Goal: Information Seeking & Learning: Find specific fact

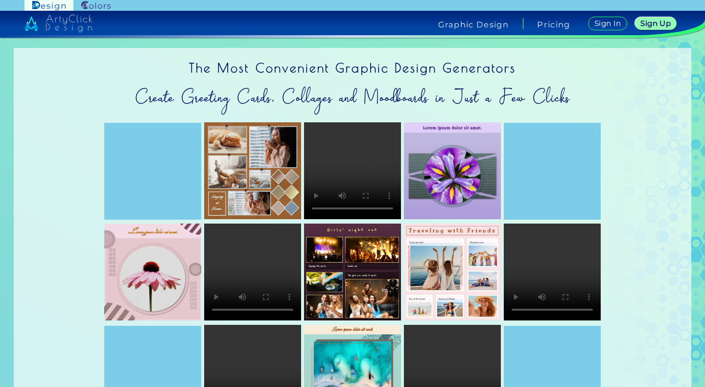
click at [90, 9] on img at bounding box center [95, 5] width 29 height 9
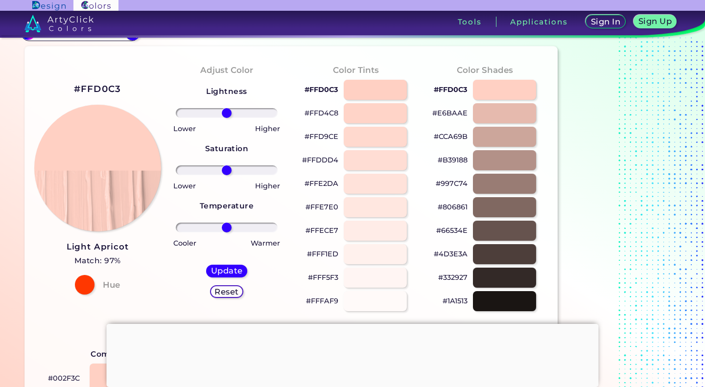
scroll to position [26, 0]
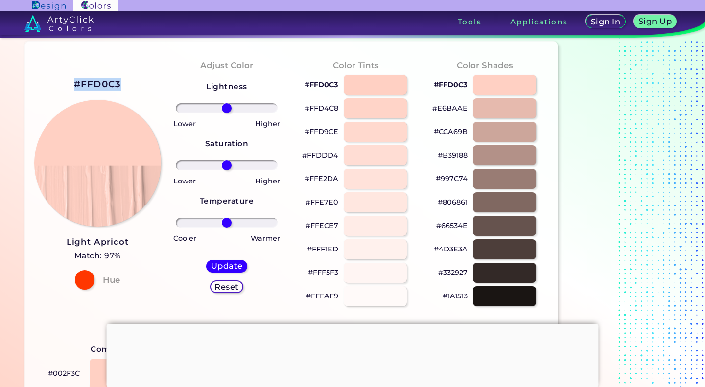
drag, startPoint x: 120, startPoint y: 83, endPoint x: 67, endPoint y: 82, distance: 52.9
click at [67, 82] on div "#FFD0C3 Light Apricot Match: 97% Hue" at bounding box center [97, 182] width 129 height 266
copy h2 "#FFD0C3"
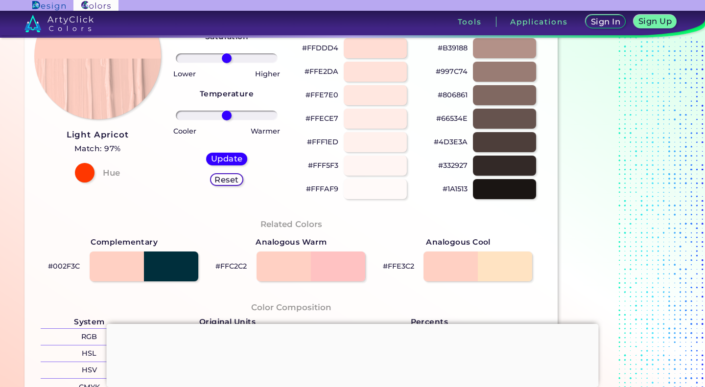
scroll to position [136, 0]
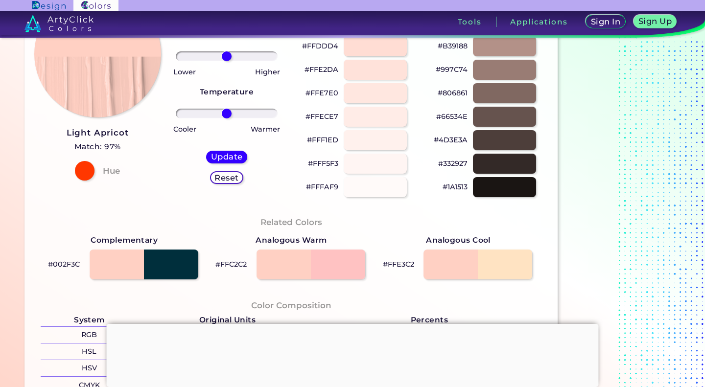
click at [180, 202] on div "Adjust Color Lightness Saturation Temperature Lower Higher Lower Higher Cooler …" at bounding box center [226, 73] width 129 height 266
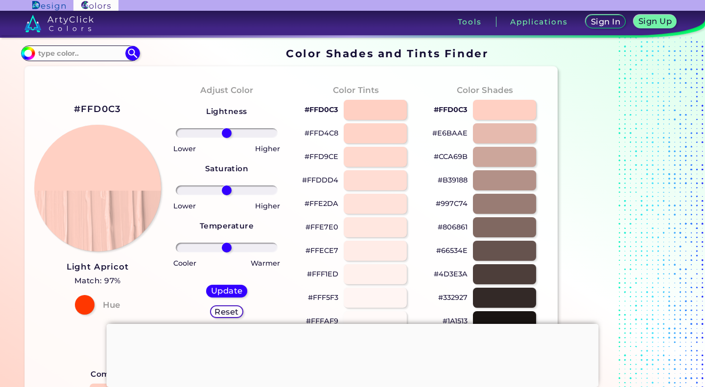
scroll to position [2, 0]
click at [391, 114] on div at bounding box center [375, 109] width 63 height 20
click at [390, 109] on div at bounding box center [375, 109] width 63 height 20
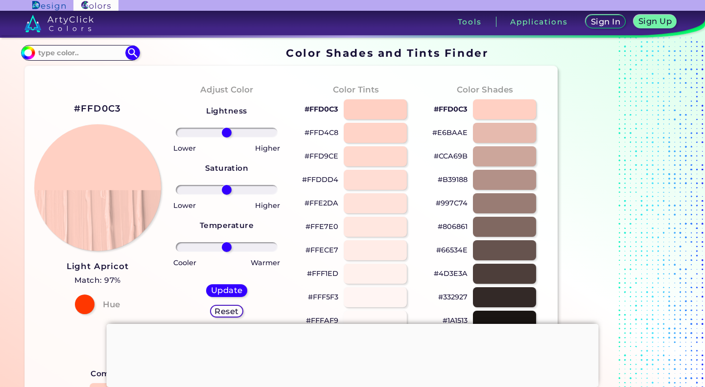
click at [390, 109] on div at bounding box center [375, 109] width 63 height 20
click at [234, 294] on h5 "Update" at bounding box center [226, 290] width 29 height 7
click at [225, 291] on h5 "Update" at bounding box center [226, 290] width 29 height 7
click at [225, 291] on h5 "Update" at bounding box center [226, 290] width 32 height 8
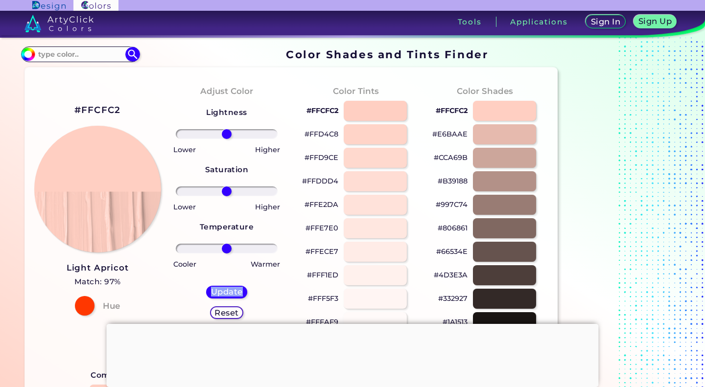
scroll to position [2, 0]
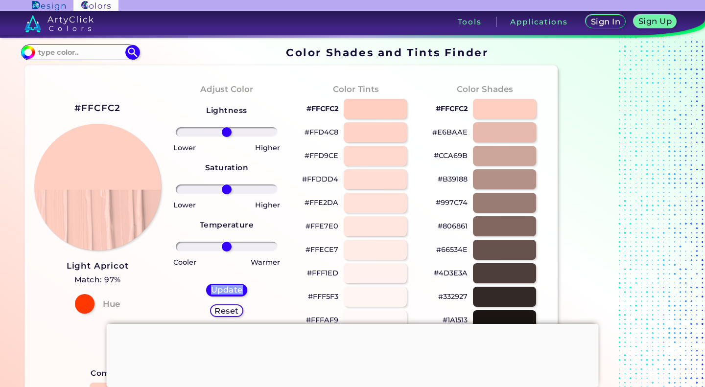
click at [228, 290] on h5 "Update" at bounding box center [226, 289] width 29 height 7
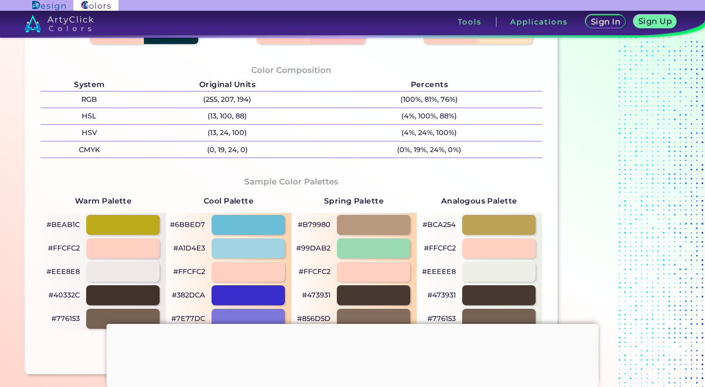
scroll to position [369, 0]
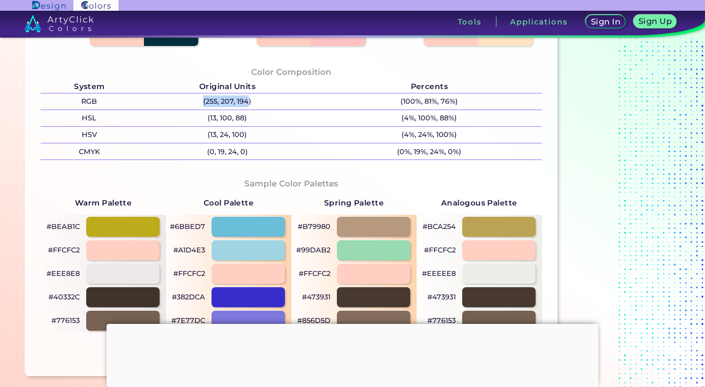
drag, startPoint x: 247, startPoint y: 98, endPoint x: 185, endPoint y: 101, distance: 62.7
click at [185, 101] on p "(255, 207, 194)" at bounding box center [227, 101] width 179 height 16
copy p "(255, 207, 194"
click at [326, 104] on p "(100%, 81%, 76%)" at bounding box center [429, 101] width 225 height 16
click at [261, 105] on p "(255, 207, 194)" at bounding box center [227, 101] width 179 height 16
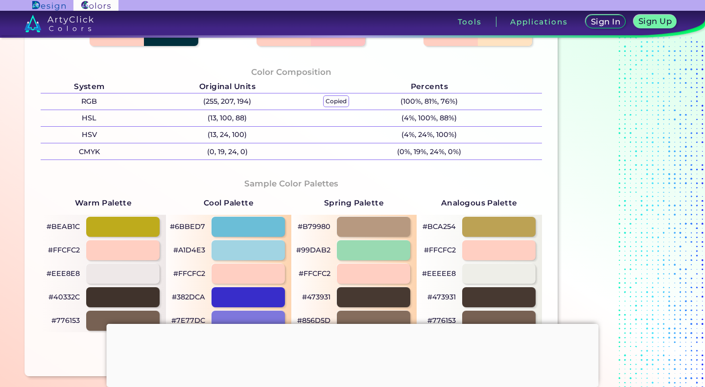
click at [328, 98] on p "(100%, 81%, 76%)" at bounding box center [429, 101] width 225 height 16
click at [242, 107] on p "(255, 207, 194)" at bounding box center [227, 101] width 179 height 16
click at [290, 102] on p "(255, 207, 194)" at bounding box center [227, 101] width 179 height 16
drag, startPoint x: 257, startPoint y: 102, endPoint x: 200, endPoint y: 104, distance: 57.8
click at [200, 104] on p "(255, 207, 194)" at bounding box center [227, 101] width 179 height 16
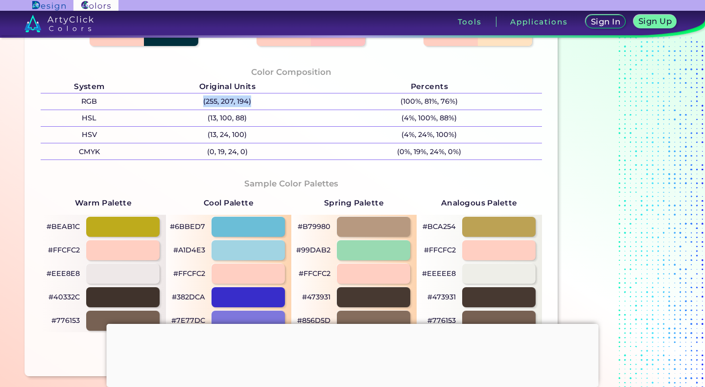
copy p "(255, 207, 194)"
drag, startPoint x: 274, startPoint y: 101, endPoint x: 201, endPoint y: 101, distance: 72.9
click at [201, 101] on p "(255, 207, 194)" at bounding box center [227, 101] width 179 height 16
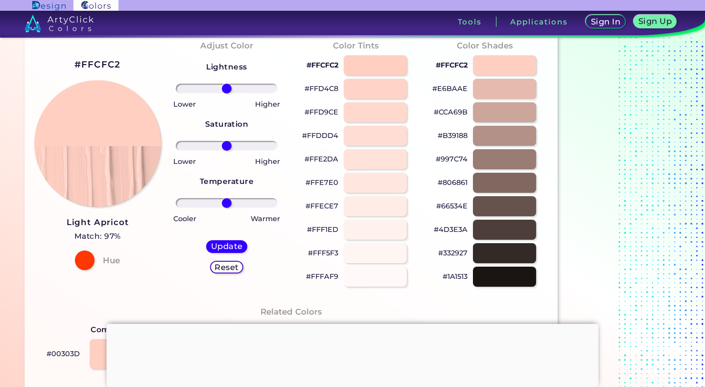
scroll to position [46, 0]
click at [349, 211] on div at bounding box center [375, 207] width 63 height 20
type input "#ffece7"
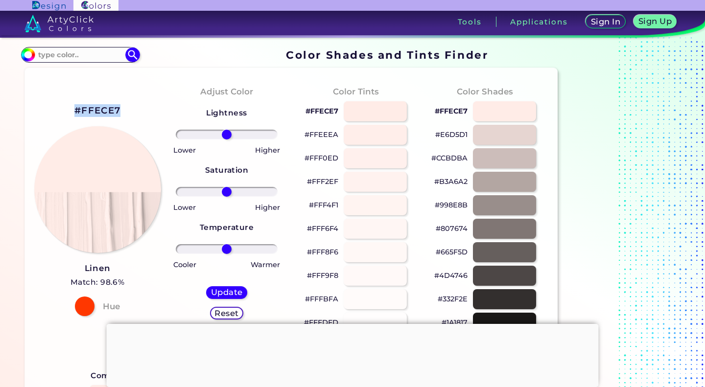
drag, startPoint x: 121, startPoint y: 107, endPoint x: 70, endPoint y: 107, distance: 50.4
click at [70, 107] on div "#FFECE7 Linen Match: 98.6% Hue" at bounding box center [97, 209] width 129 height 266
copy h2 "#FFECE7"
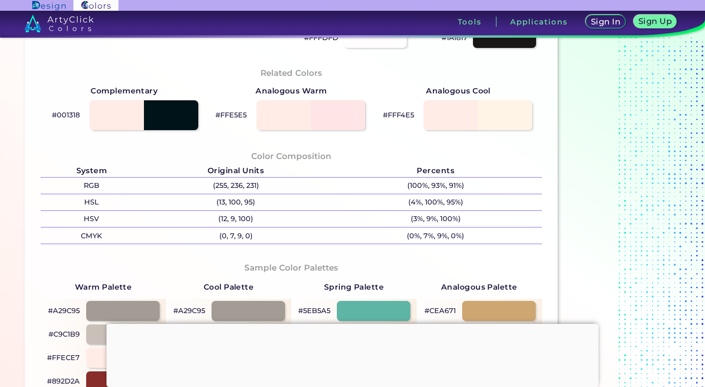
scroll to position [291, 0]
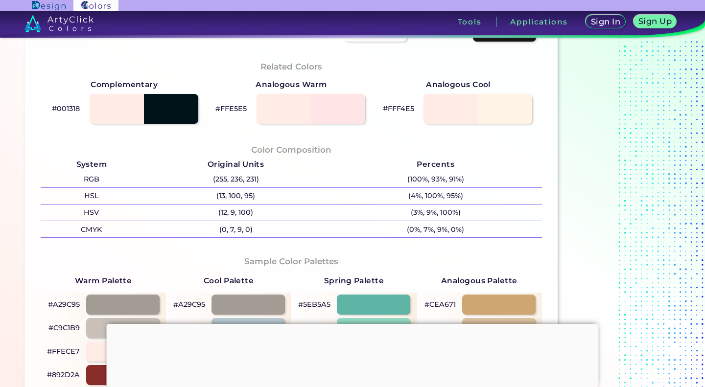
click at [244, 182] on p "(255, 236, 231)" at bounding box center [235, 179] width 187 height 16
drag, startPoint x: 259, startPoint y: 180, endPoint x: 208, endPoint y: 183, distance: 51.0
click at [208, 183] on p "(255, 236, 231)" at bounding box center [235, 179] width 187 height 16
copy p "(255, 236, 231)"
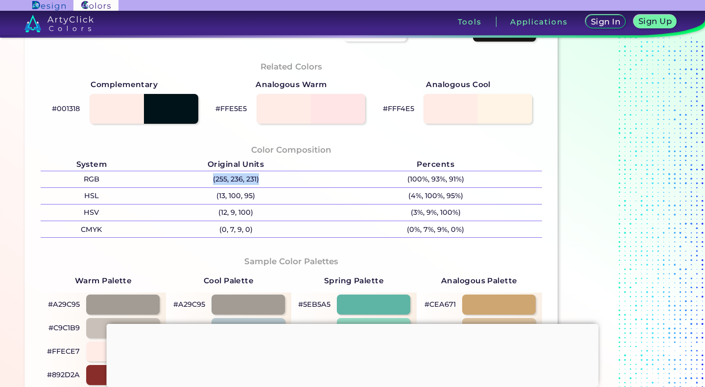
drag, startPoint x: 208, startPoint y: 183, endPoint x: 258, endPoint y: 183, distance: 50.9
click at [258, 183] on p "(255, 236, 231)" at bounding box center [235, 179] width 187 height 16
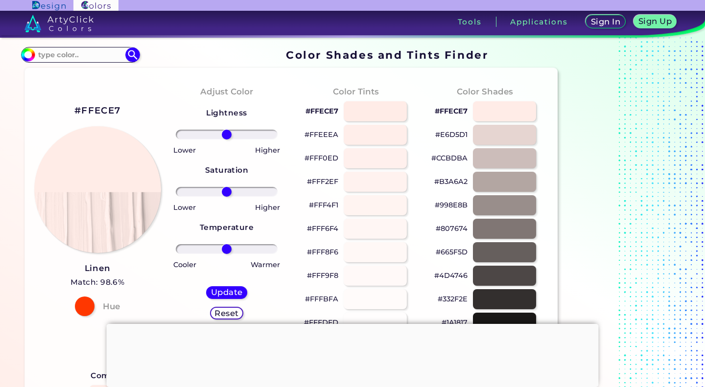
click at [85, 58] on input at bounding box center [80, 54] width 91 height 13
type input "b"
type input "light blue"
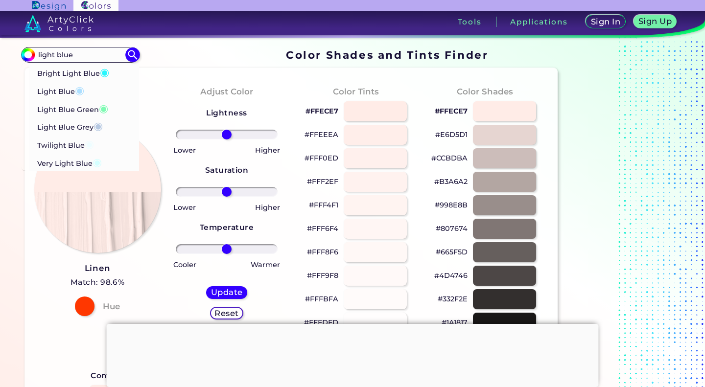
click at [75, 92] on p "Light Blue ◉" at bounding box center [60, 90] width 47 height 18
type input "#addfff"
type input "#ADDFFF"
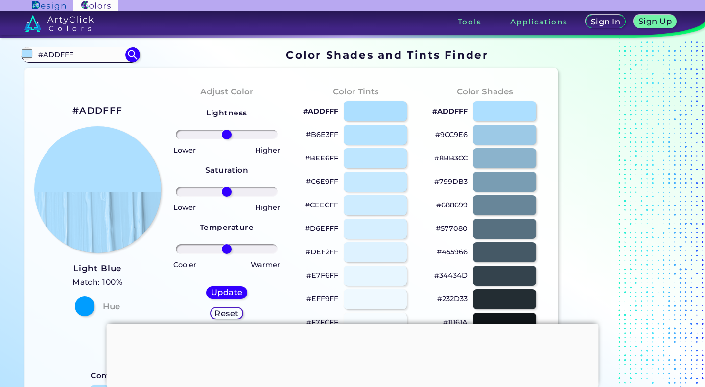
click at [280, 154] on div "Higher" at bounding box center [255, 149] width 57 height 14
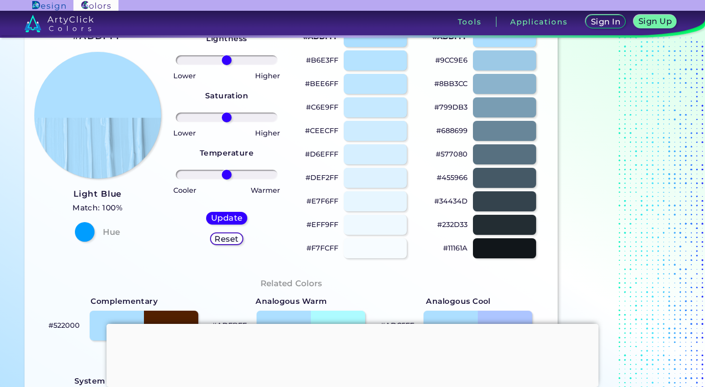
scroll to position [77, 0]
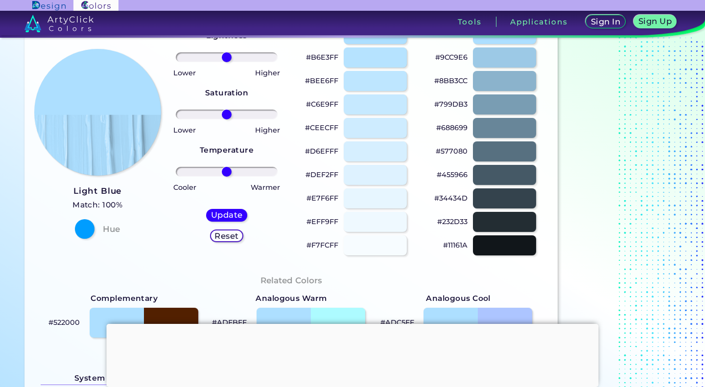
click at [361, 173] on div at bounding box center [375, 175] width 63 height 20
type input "#def2ff"
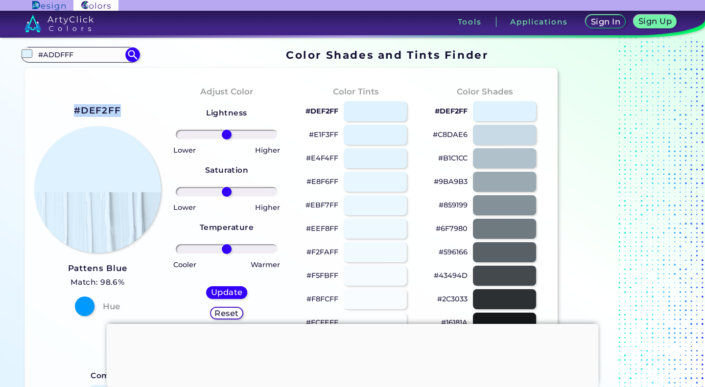
drag, startPoint x: 127, startPoint y: 111, endPoint x: 64, endPoint y: 105, distance: 63.4
click at [64, 105] on div "#DEF2FF Pattens Blue Match: 98.6% Hue" at bounding box center [97, 209] width 129 height 266
copy h2 "#DEF2FF"
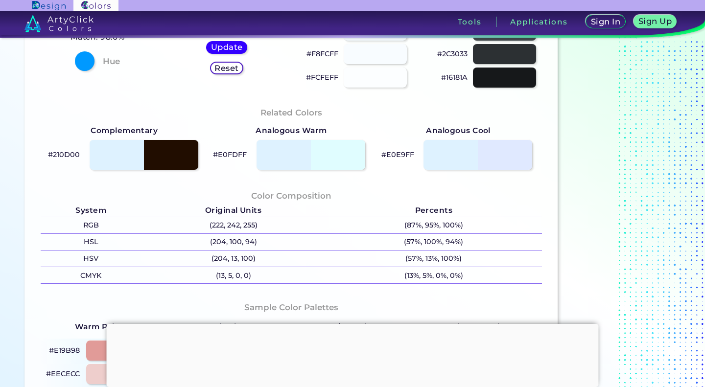
scroll to position [246, 0]
drag, startPoint x: 254, startPoint y: 226, endPoint x: 209, endPoint y: 222, distance: 44.8
click at [209, 222] on p "(222, 242, 255)" at bounding box center [233, 225] width 185 height 16
copy p "222, 242, 255"
copy p "(222, 242, 255)"
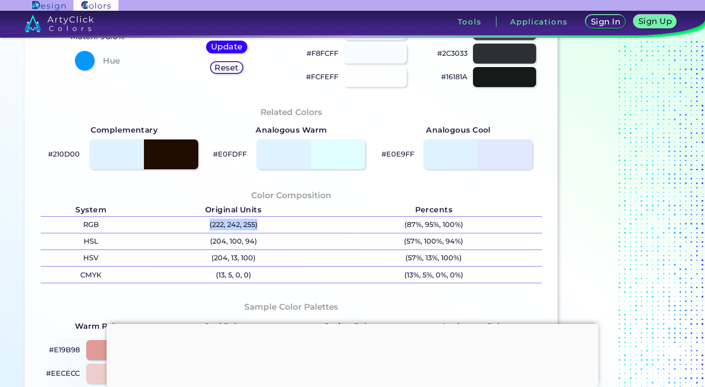
drag, startPoint x: 271, startPoint y: 221, endPoint x: 205, endPoint y: 222, distance: 66.6
click at [205, 222] on p "(222, 242, 255)" at bounding box center [233, 225] width 185 height 16
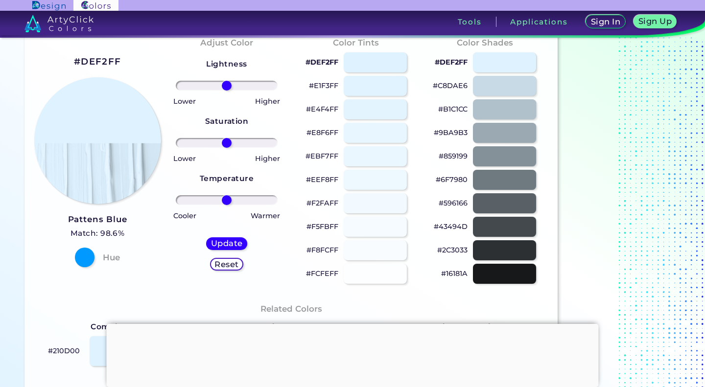
scroll to position [0, 0]
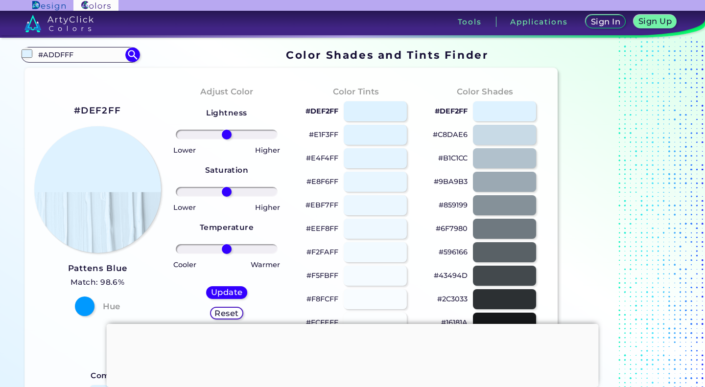
click at [77, 52] on input "#ADDFFF" at bounding box center [80, 54] width 91 height 13
drag, startPoint x: 77, startPoint y: 52, endPoint x: 47, endPoint y: 56, distance: 29.6
click at [47, 56] on input "#ADDFFF" at bounding box center [80, 54] width 91 height 13
type input "#blue"
type input "#000000"
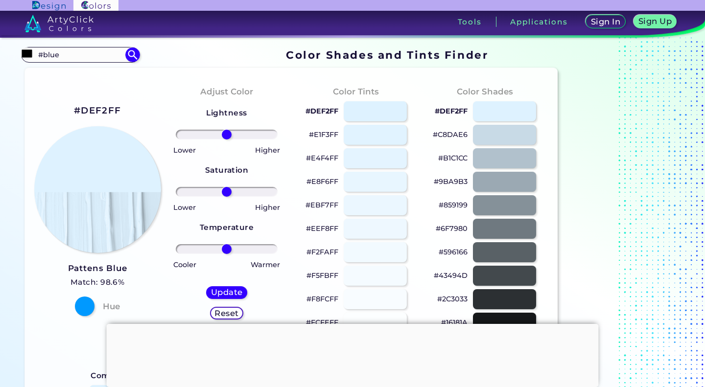
click at [44, 55] on input "#blue" at bounding box center [80, 54] width 91 height 13
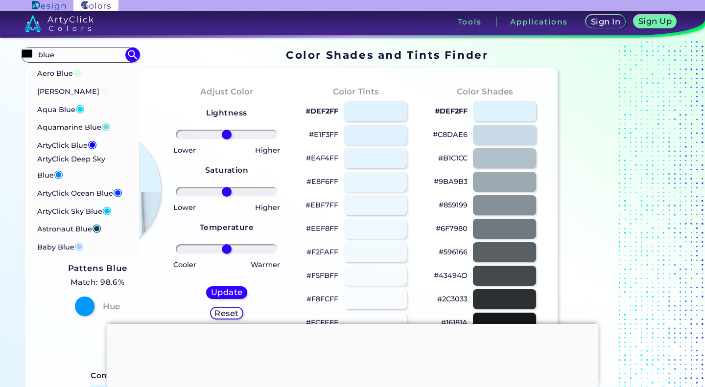
type input "blue"
click at [133, 56] on img at bounding box center [132, 54] width 15 height 15
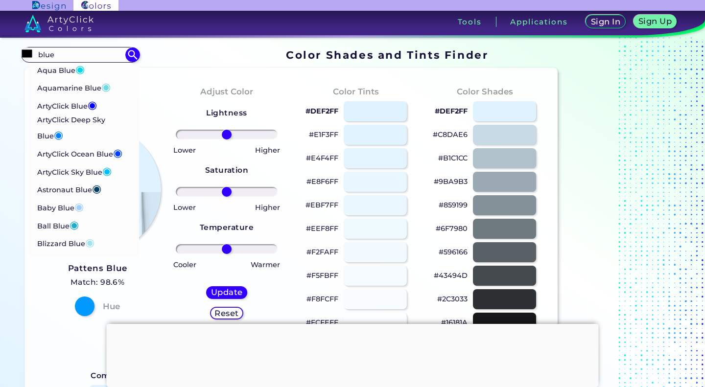
click at [75, 204] on span "◉" at bounding box center [78, 206] width 9 height 13
type input "#a2cffe"
type input "#A2CFFE"
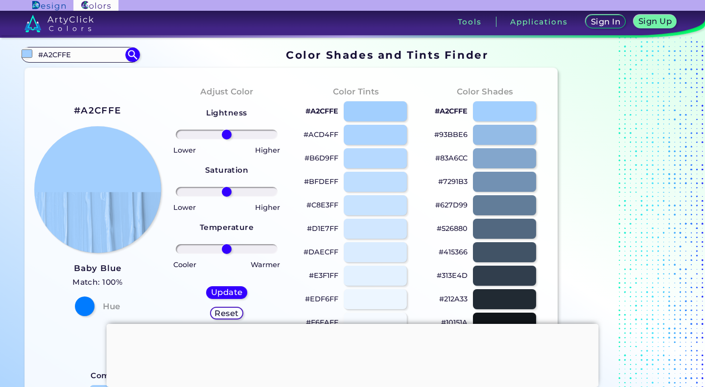
click at [284, 158] on div "Adjust Color Lightness Saturation Temperature Lower Higher Lower Higher Cooler …" at bounding box center [226, 209] width 129 height 266
click at [368, 228] on div at bounding box center [375, 229] width 63 height 20
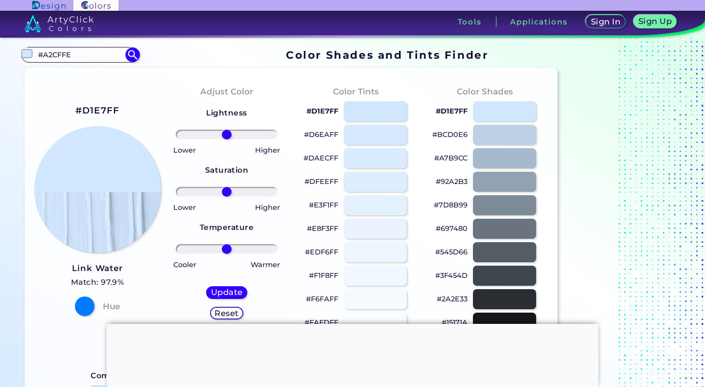
click at [371, 206] on div at bounding box center [375, 205] width 63 height 20
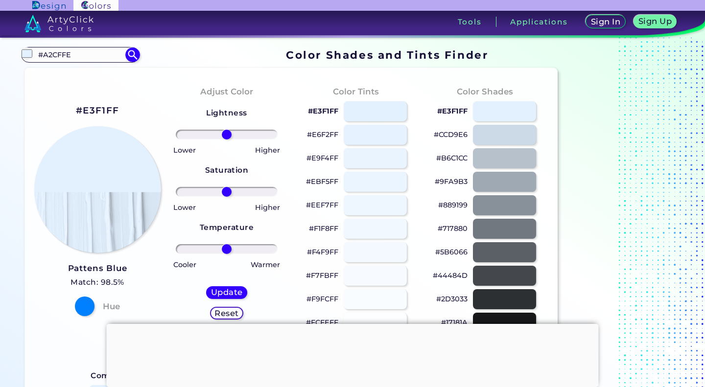
click at [369, 188] on div at bounding box center [375, 182] width 63 height 20
type input "#ebf5ff"
drag, startPoint x: 74, startPoint y: 56, endPoint x: 28, endPoint y: 59, distance: 46.6
click at [28, 59] on div "#ebf5ff #A2CFFE Aero Blue ◉ [PERSON_NAME] Blue ◉ Aqua Blue ◉ Aquamarine Blue ◉ …" at bounding box center [80, 55] width 118 height 16
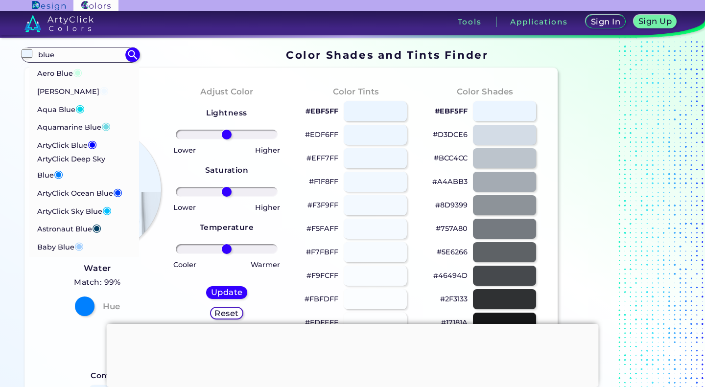
type input "blue"
click at [70, 240] on p "Baby Blue ◉" at bounding box center [60, 246] width 46 height 18
type input "#a2cffe"
type input "#A2CFFE"
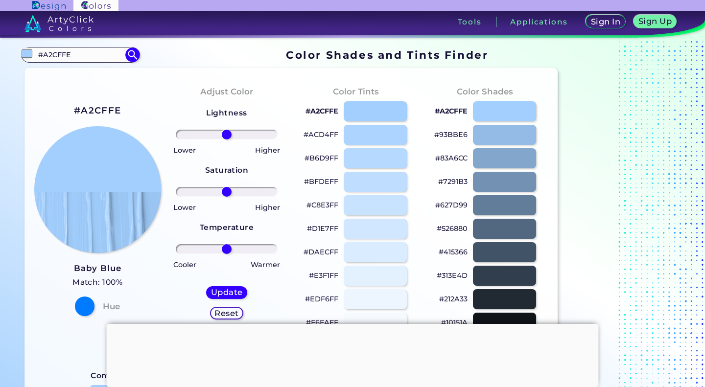
click at [382, 220] on div at bounding box center [375, 229] width 63 height 20
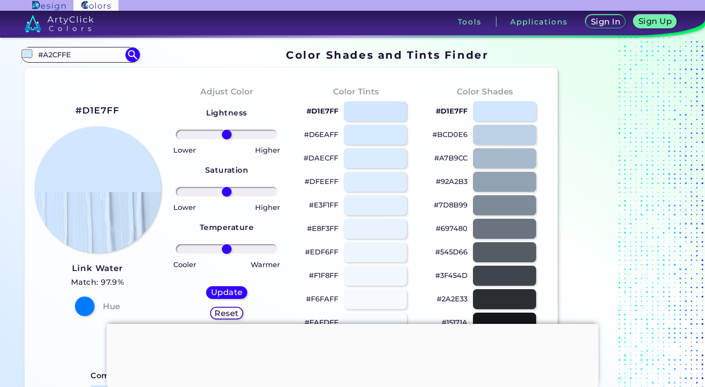
click at [353, 134] on div at bounding box center [375, 135] width 63 height 20
drag, startPoint x: 132, startPoint y: 109, endPoint x: 64, endPoint y: 106, distance: 68.1
click at [64, 106] on div "#D6EAFF Lavender Mist Match: 97.4% Hue" at bounding box center [97, 209] width 129 height 266
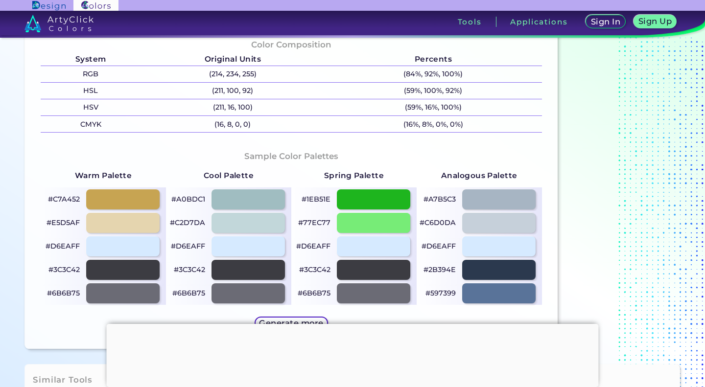
scroll to position [385, 0]
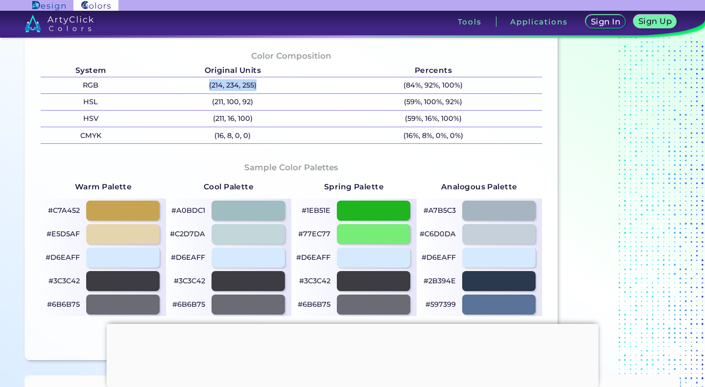
drag, startPoint x: 256, startPoint y: 82, endPoint x: 201, endPoint y: 85, distance: 55.4
click at [201, 85] on p "(214, 234, 255)" at bounding box center [232, 85] width 184 height 16
drag, startPoint x: 204, startPoint y: 85, endPoint x: 257, endPoint y: 85, distance: 53.8
click at [257, 85] on p "(214, 234, 255)" at bounding box center [232, 85] width 184 height 16
drag, startPoint x: 257, startPoint y: 85, endPoint x: 206, endPoint y: 89, distance: 52.0
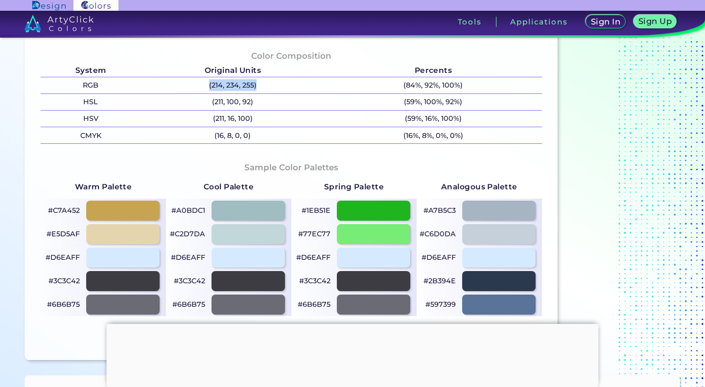
click at [206, 89] on p "(214, 234, 255)" at bounding box center [232, 85] width 184 height 16
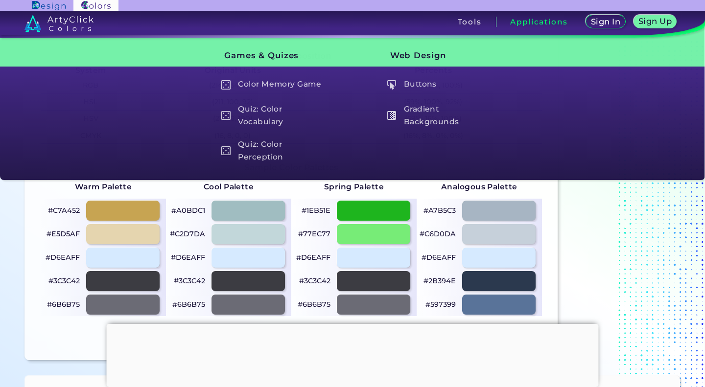
click at [387, 204] on div at bounding box center [373, 211] width 73 height 20
type input "#1eb51e"
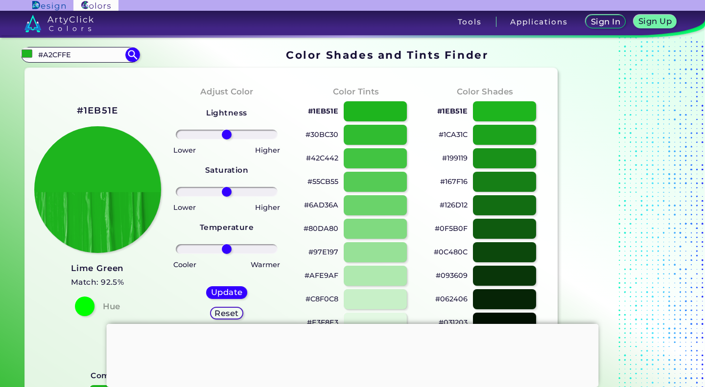
click at [110, 55] on input "#A2CFFE" at bounding box center [80, 54] width 91 height 13
drag, startPoint x: 110, startPoint y: 55, endPoint x: 13, endPoint y: 55, distance: 96.4
paste input "(214, 234, 255)"
type input "(214, 234, 255)"
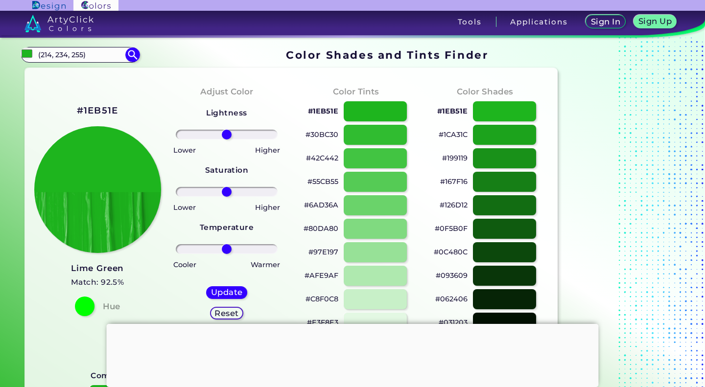
type input "#000000"
type input "("
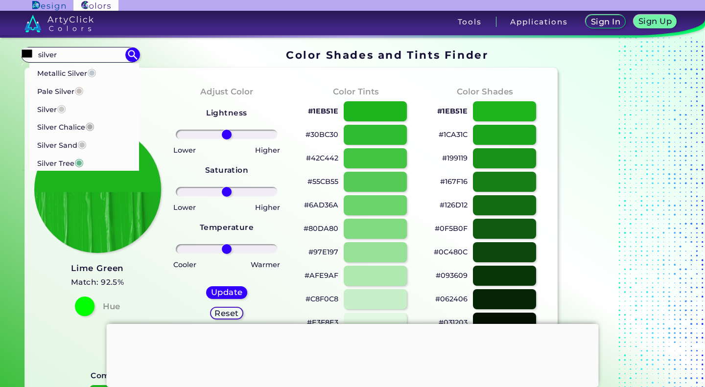
type input "silver"
click at [68, 112] on li "Silver ◉" at bounding box center [84, 108] width 110 height 18
type input "#c5c9c7"
type input "#C5C9C7"
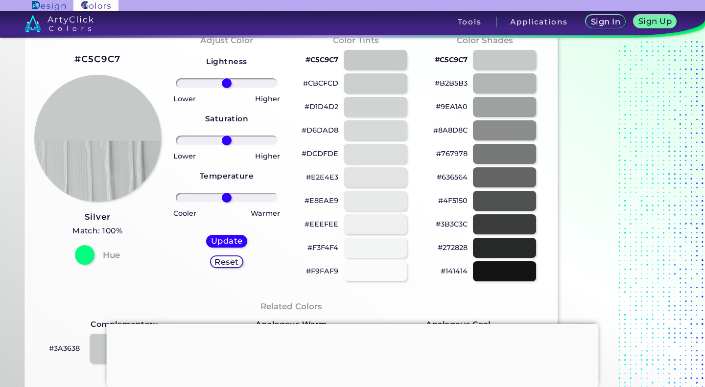
scroll to position [29, 0]
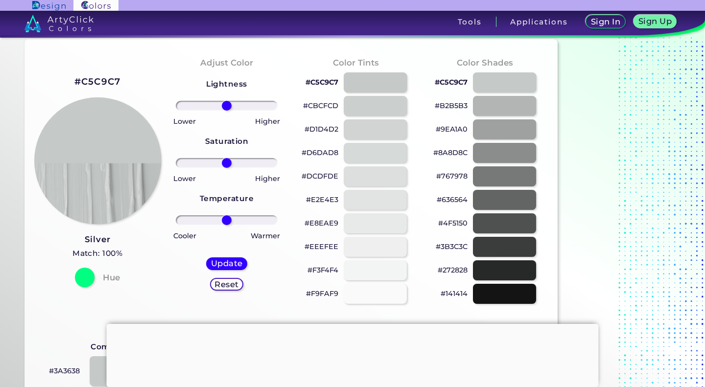
click at [115, 84] on h2 "#C5C9C7" at bounding box center [97, 81] width 46 height 13
drag, startPoint x: 118, startPoint y: 83, endPoint x: 70, endPoint y: 83, distance: 48.0
click at [70, 83] on div "#C5C9C7 Silver Match: 100% Hue" at bounding box center [97, 180] width 129 height 266
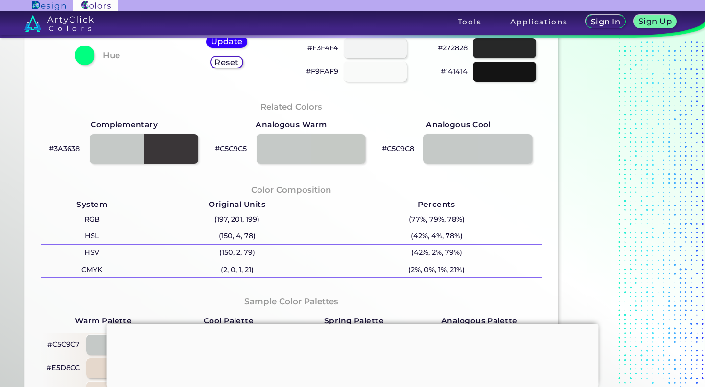
scroll to position [299, 0]
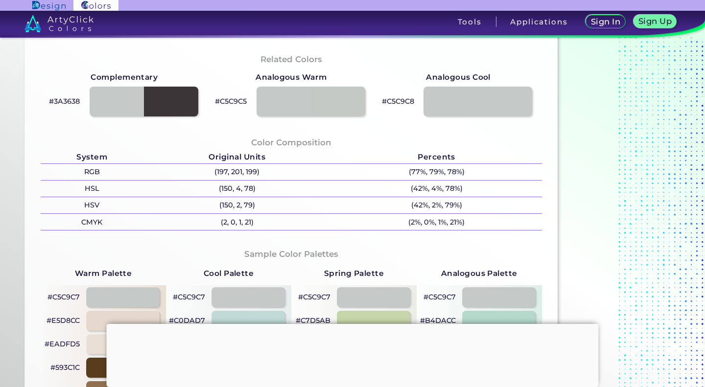
click at [249, 174] on p "(197, 201, 199)" at bounding box center [237, 172] width 188 height 16
drag, startPoint x: 265, startPoint y: 170, endPoint x: 209, endPoint y: 179, distance: 56.1
click at [209, 179] on p "(197, 201, 199)" at bounding box center [237, 172] width 188 height 16
drag, startPoint x: 209, startPoint y: 169, endPoint x: 261, endPoint y: 171, distance: 51.9
click at [261, 171] on p "(197, 201, 199)" at bounding box center [237, 172] width 188 height 16
